Goal: Register for event/course

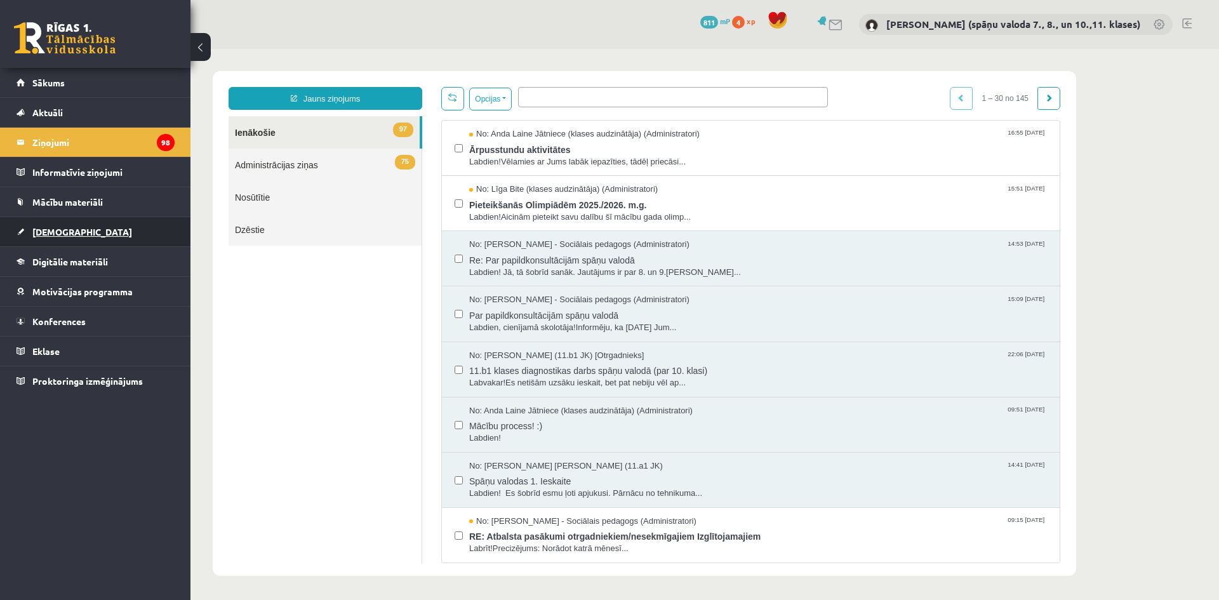
click at [67, 236] on span "[DEMOGRAPHIC_DATA]" at bounding box center [82, 231] width 100 height 11
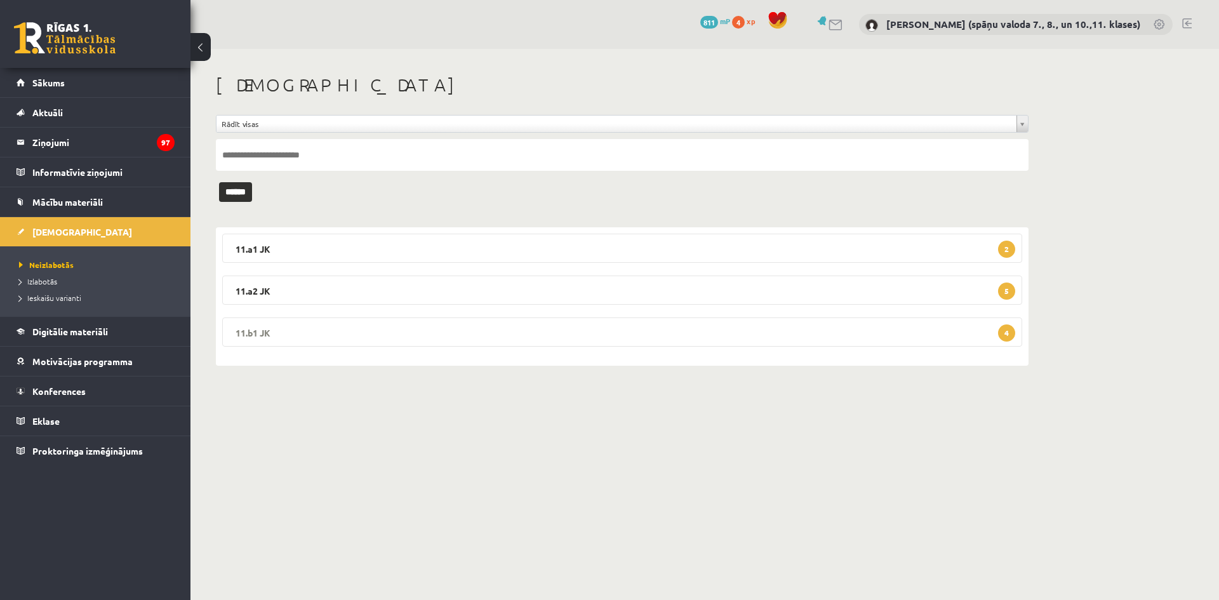
click at [521, 331] on legend "11.b1 JK 4" at bounding box center [622, 331] width 800 height 29
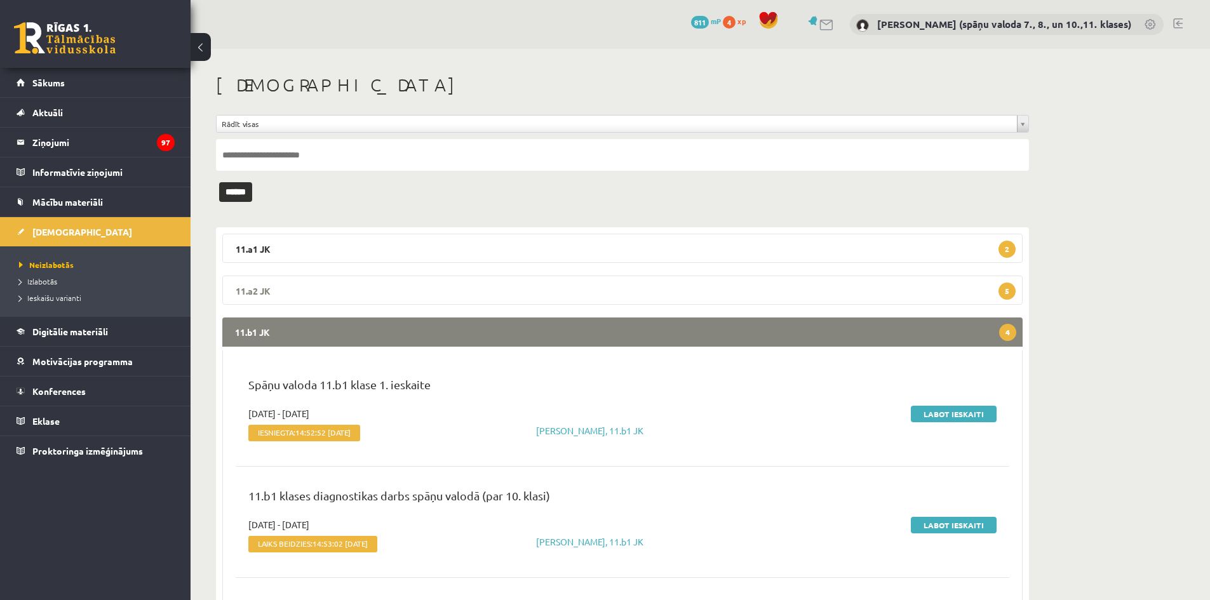
click at [453, 283] on legend "11.a2 JK 5" at bounding box center [622, 290] width 800 height 29
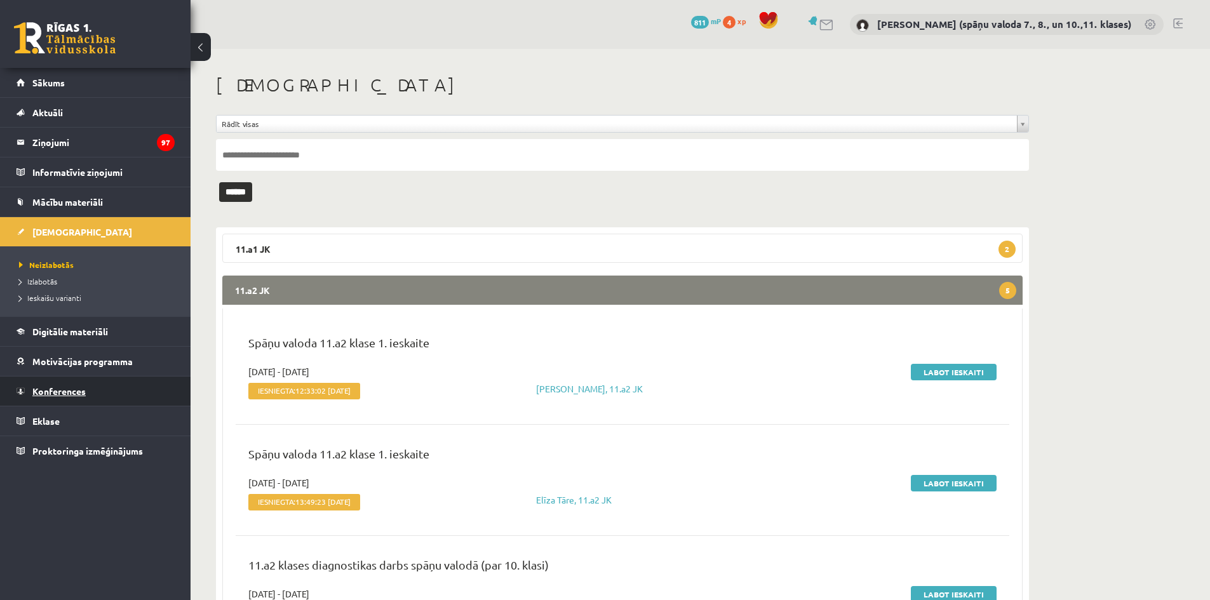
click at [46, 387] on span "Konferences" at bounding box center [58, 390] width 53 height 11
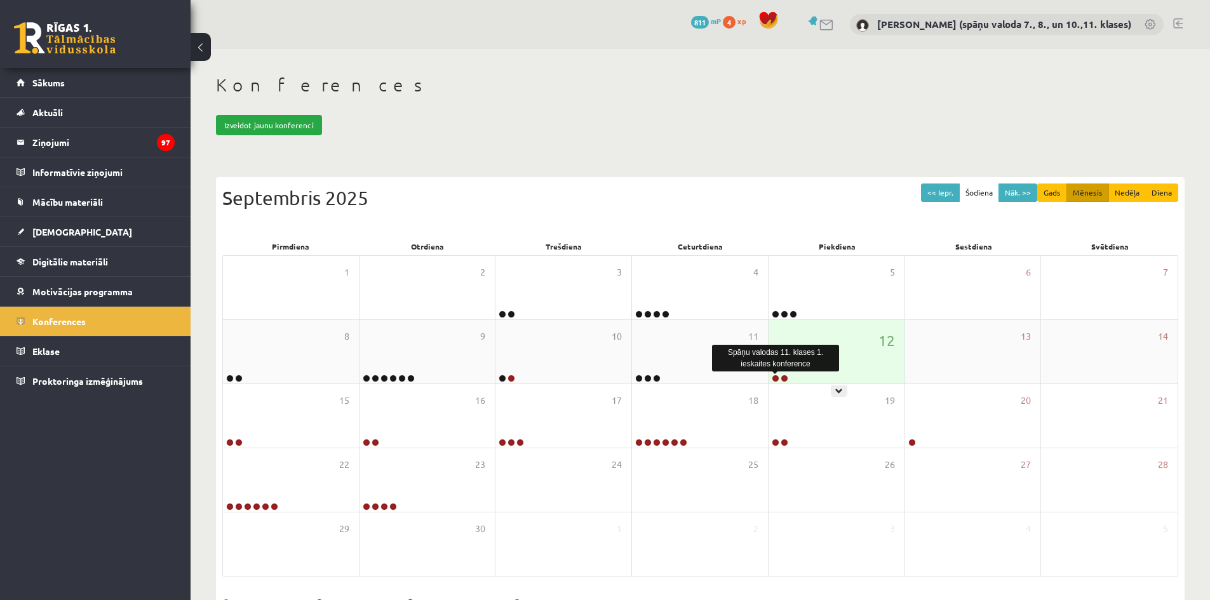
click at [774, 380] on link at bounding box center [776, 379] width 8 height 8
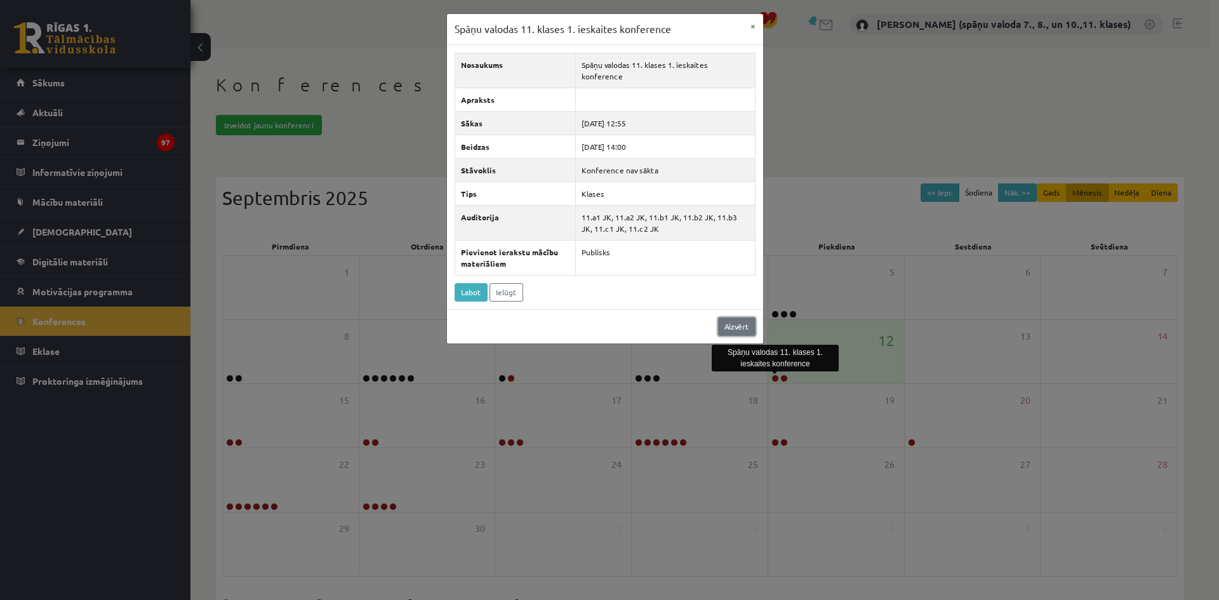
click at [726, 317] on link "Aizvērt" at bounding box center [736, 326] width 37 height 18
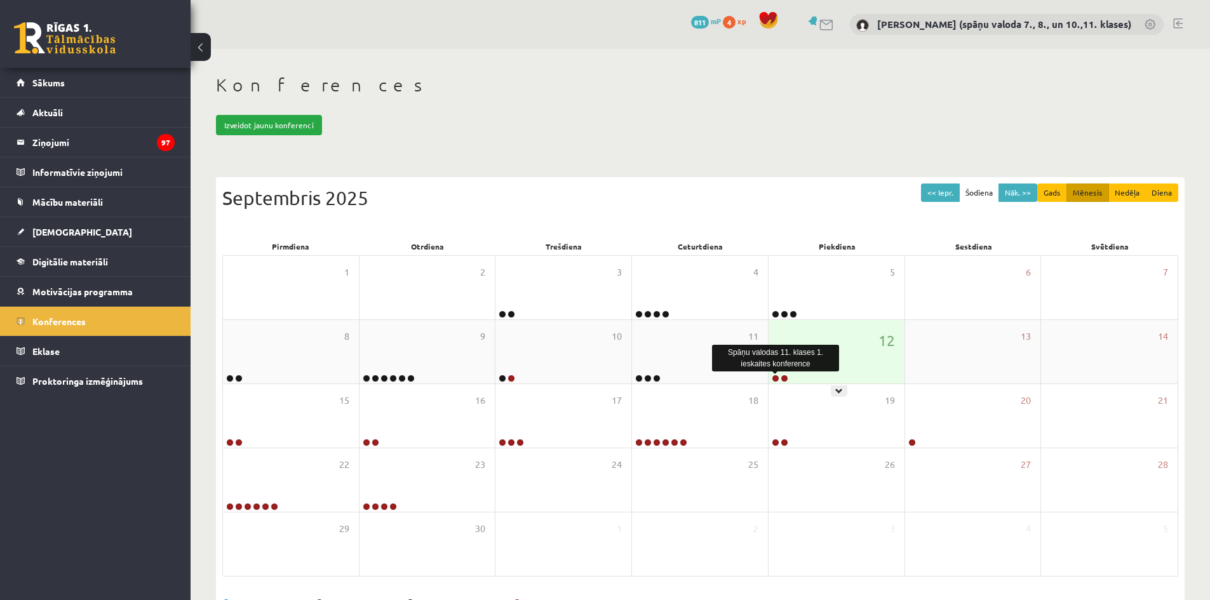
click at [774, 375] on link at bounding box center [776, 379] width 8 height 8
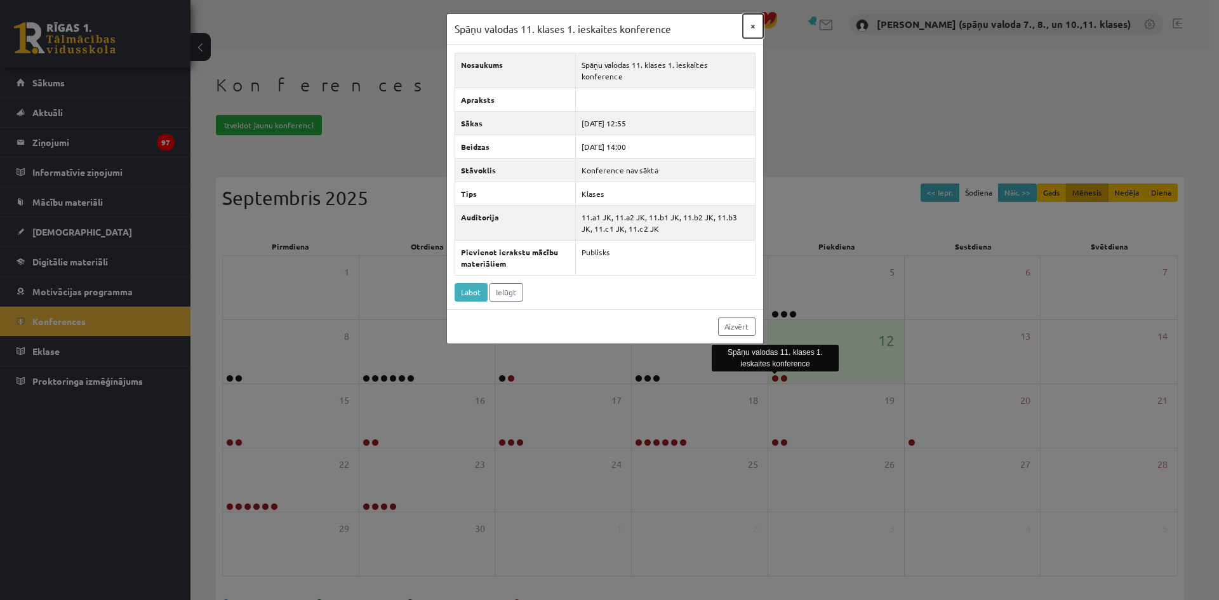
click at [753, 26] on button "×" at bounding box center [753, 26] width 20 height 24
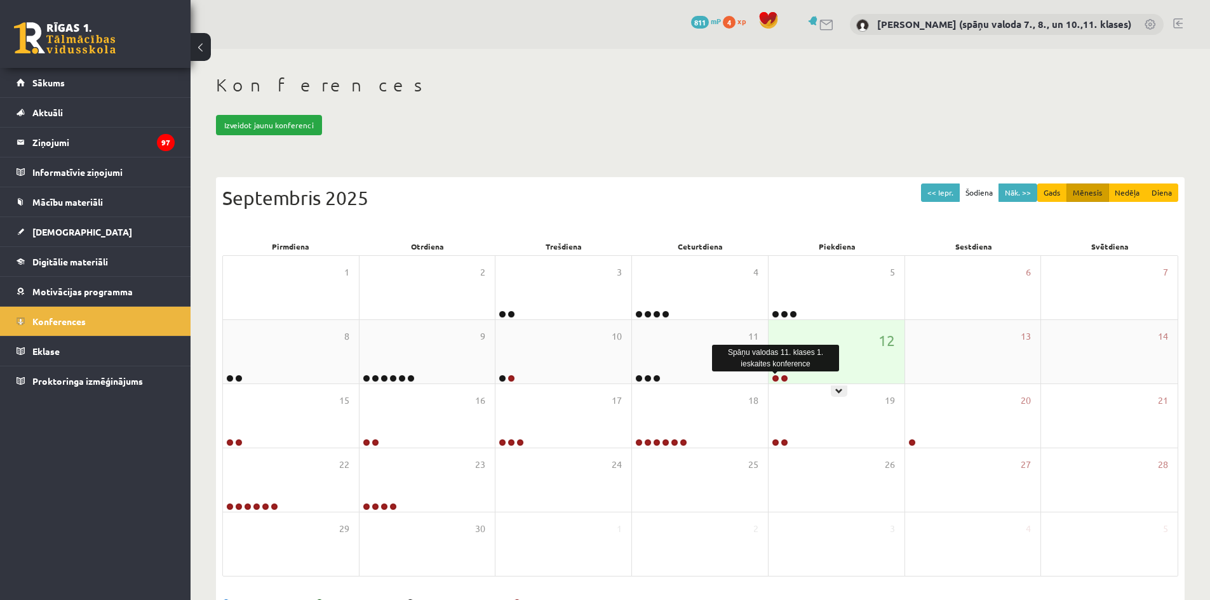
click at [775, 378] on link at bounding box center [776, 379] width 8 height 8
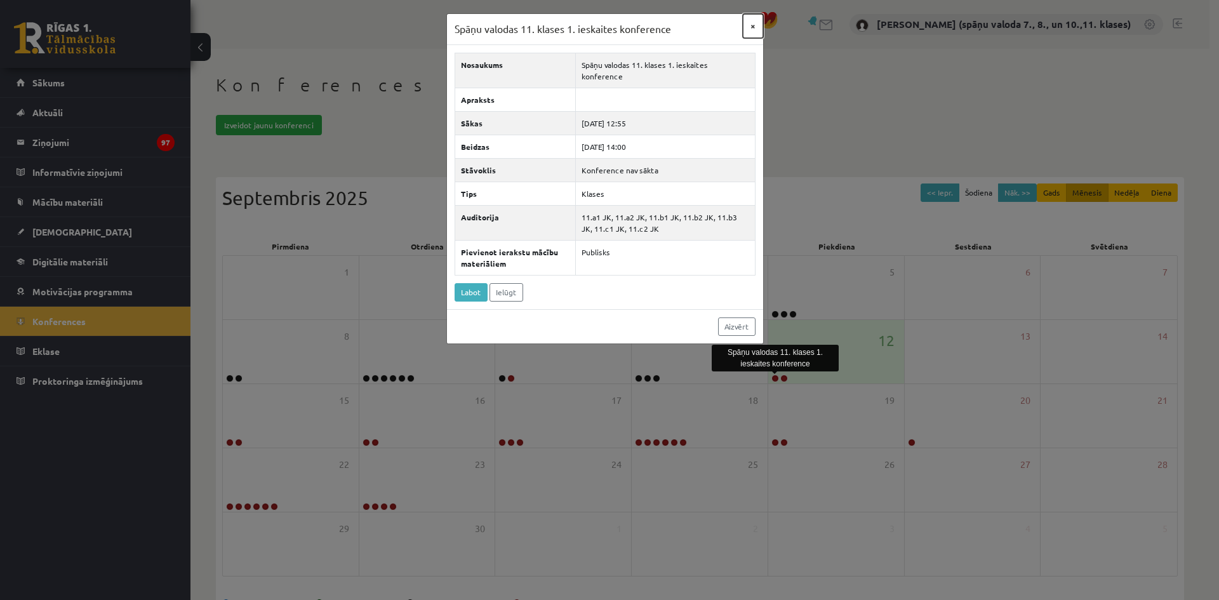
click at [756, 29] on button "×" at bounding box center [753, 26] width 20 height 24
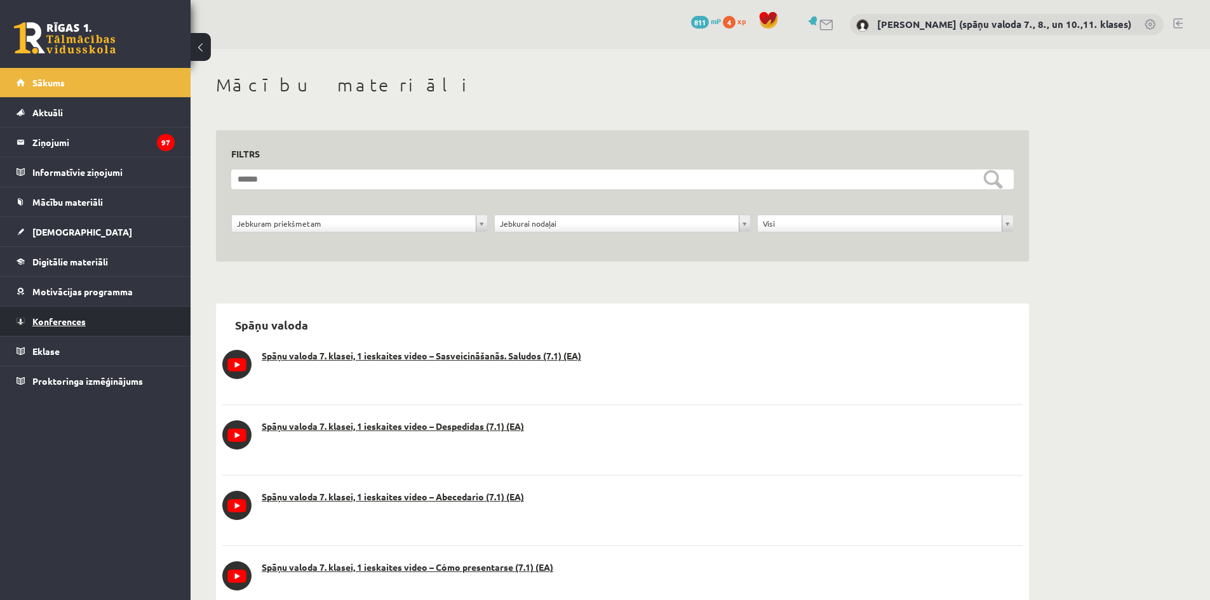
click at [57, 318] on span "Konferences" at bounding box center [58, 321] width 53 height 11
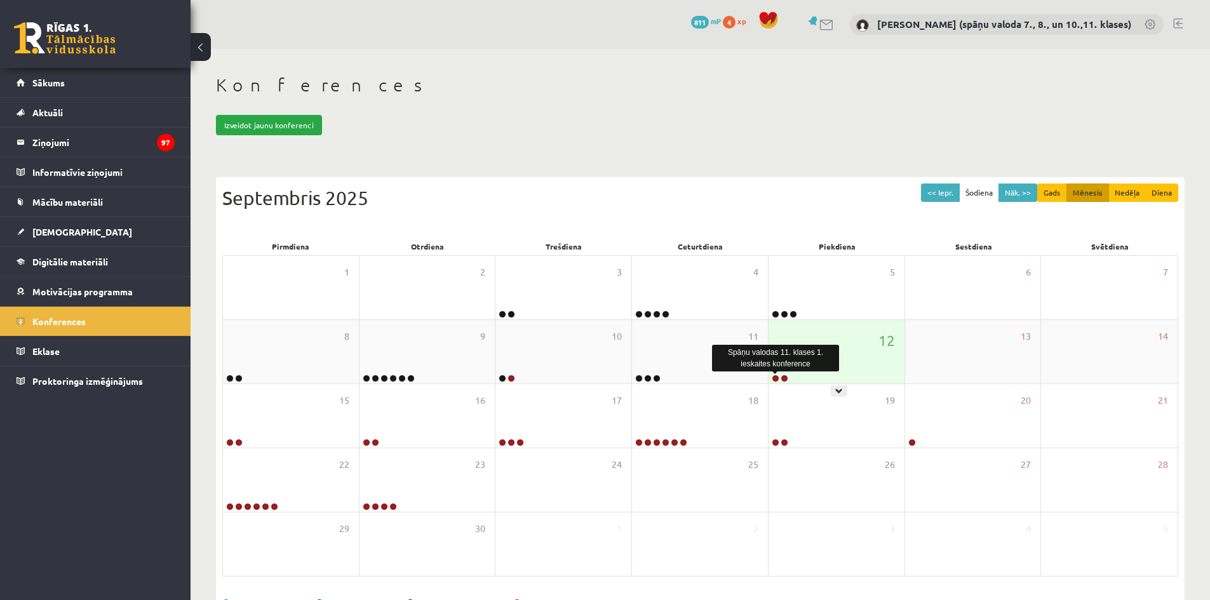
click at [776, 380] on link at bounding box center [776, 379] width 8 height 8
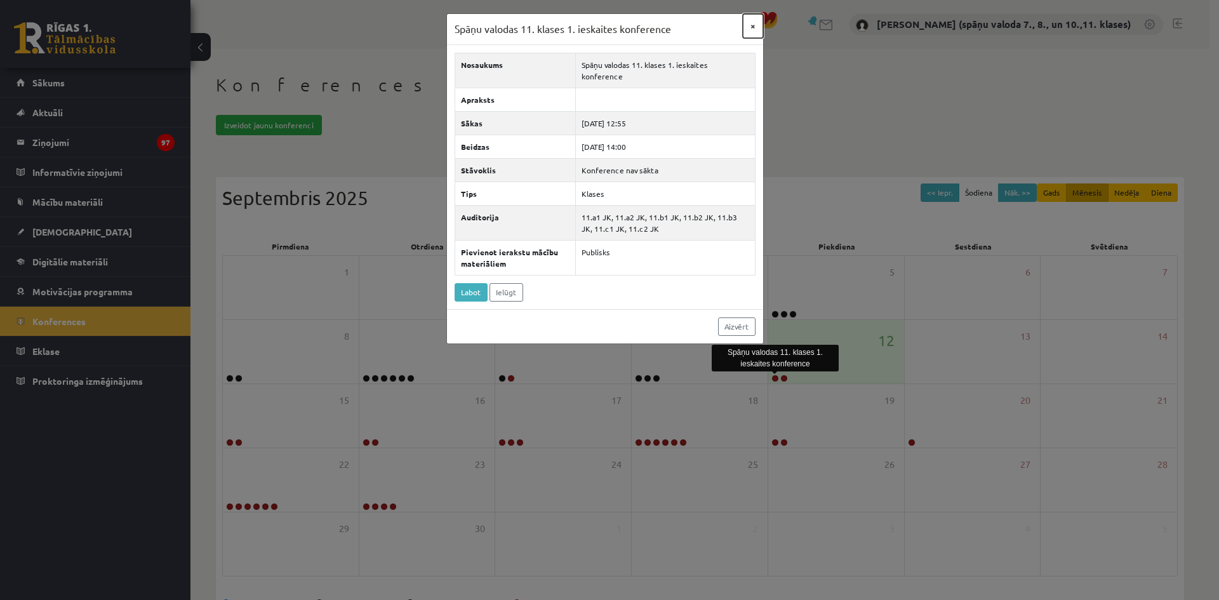
click at [751, 27] on button "×" at bounding box center [753, 26] width 20 height 24
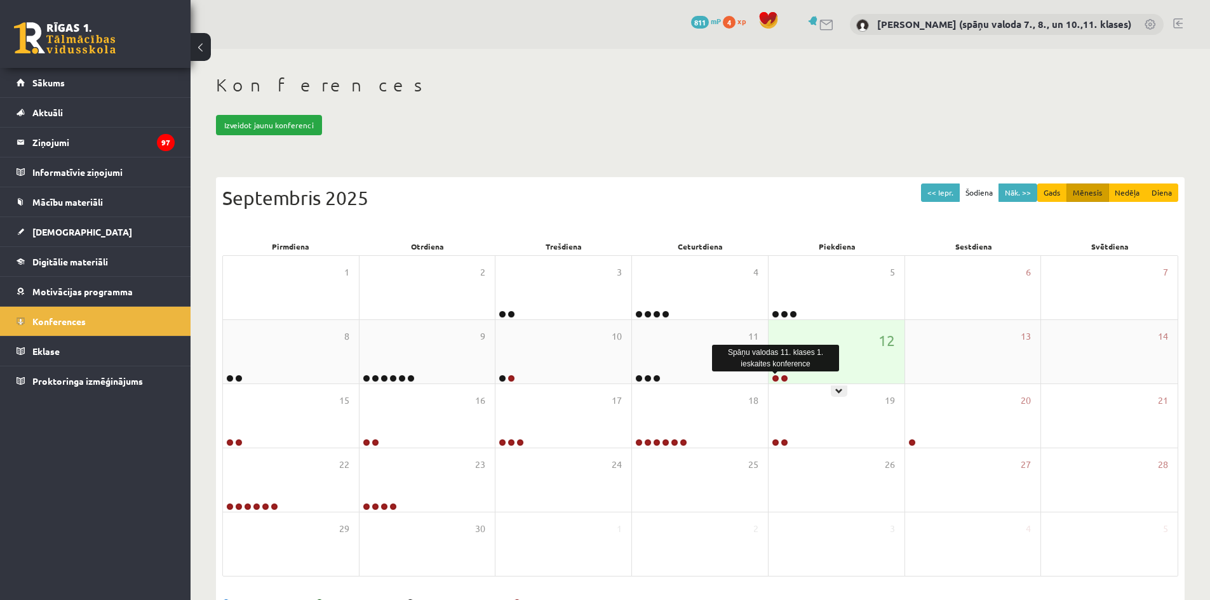
click at [774, 378] on link at bounding box center [776, 379] width 8 height 8
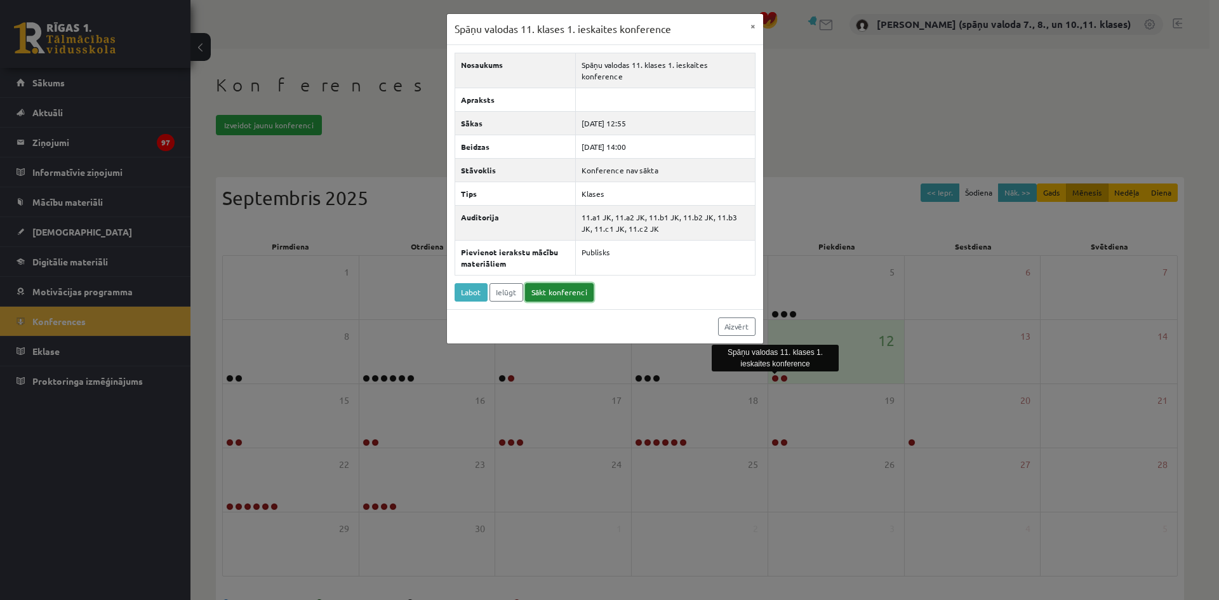
click at [567, 285] on link "Sākt konferenci" at bounding box center [559, 292] width 69 height 18
